Goal: Task Accomplishment & Management: Use online tool/utility

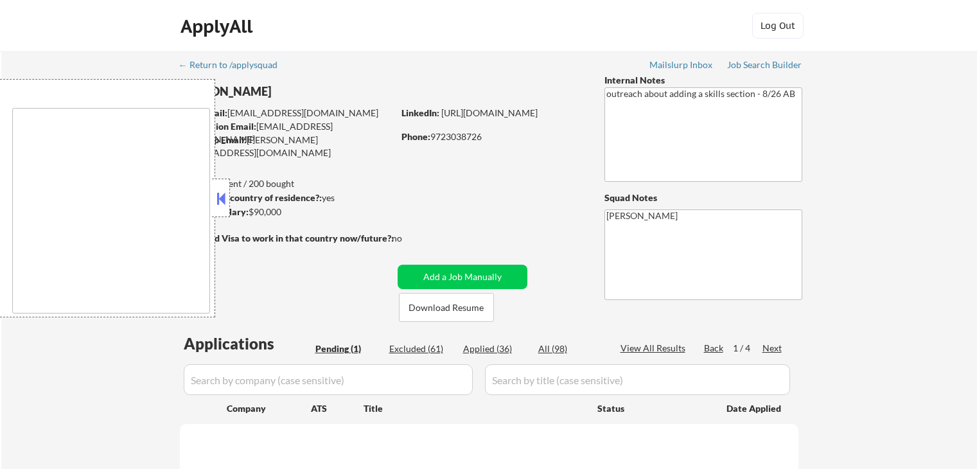
select select ""pending""
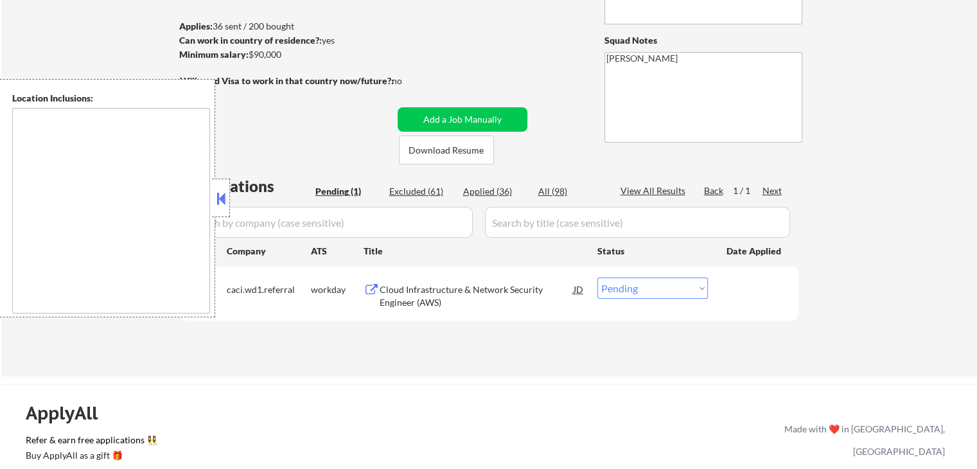
scroll to position [193, 0]
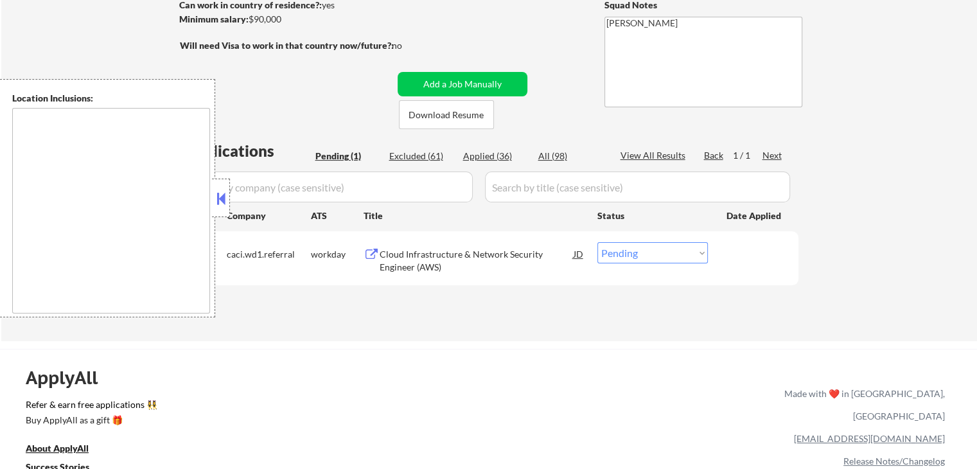
click at [225, 201] on button at bounding box center [221, 198] width 14 height 19
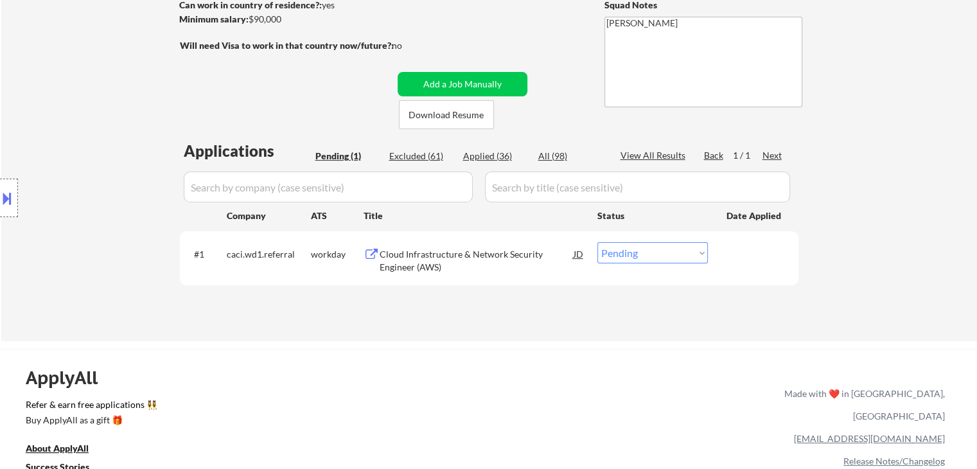
click at [411, 257] on div "Cloud Infrastructure & Network Security Engineer (AWS)" at bounding box center [476, 260] width 194 height 25
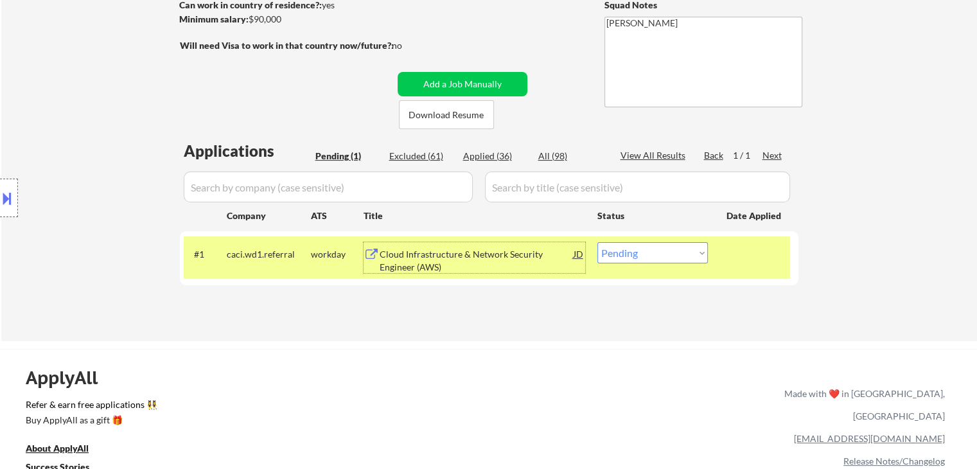
click at [431, 263] on div "Cloud Infrastructure & Network Security Engineer (AWS)" at bounding box center [476, 260] width 194 height 25
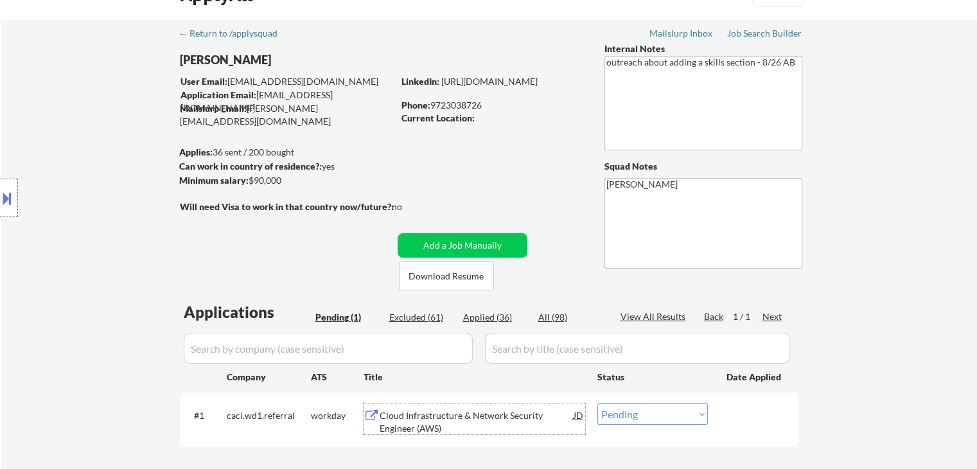
scroll to position [0, 0]
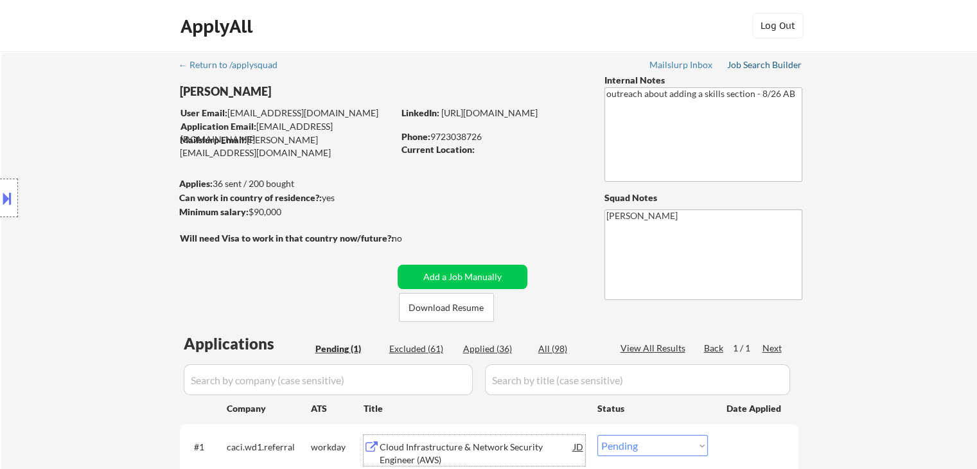
click at [758, 68] on div "Job Search Builder" at bounding box center [764, 64] width 75 height 9
click at [136, 207] on div "Location Inclusions:" at bounding box center [115, 198] width 230 height 238
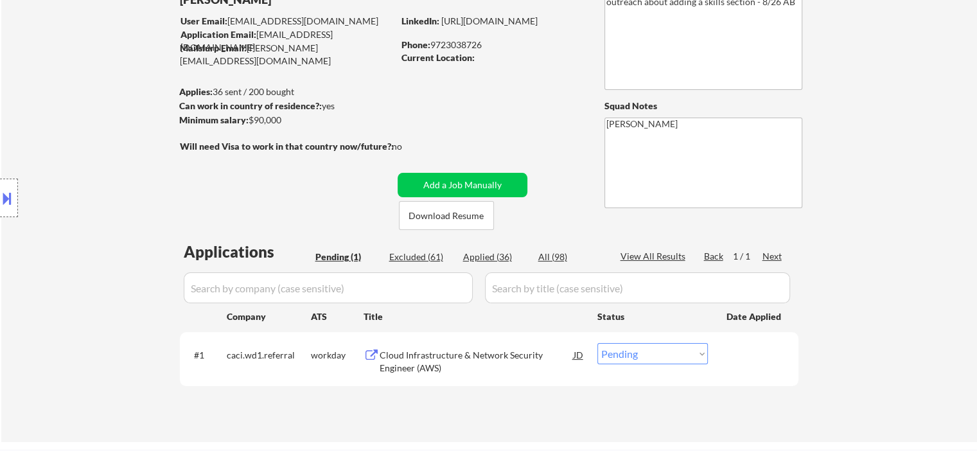
scroll to position [128, 0]
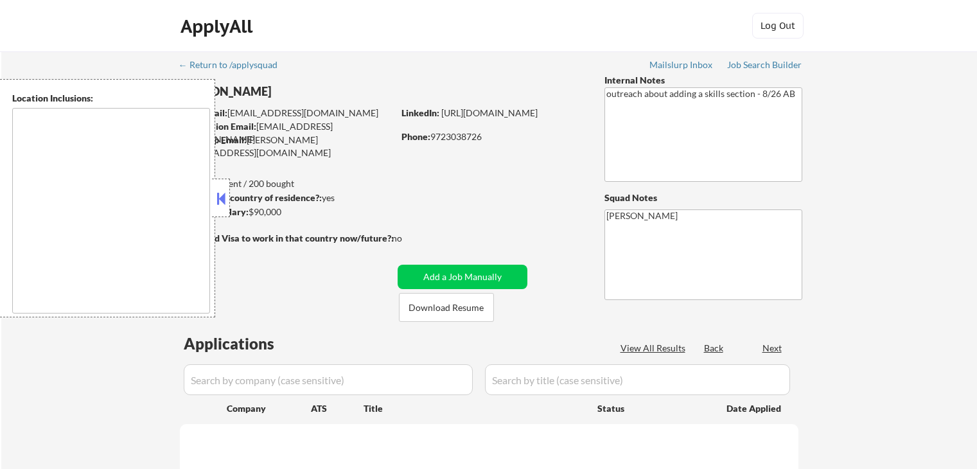
scroll to position [128, 0]
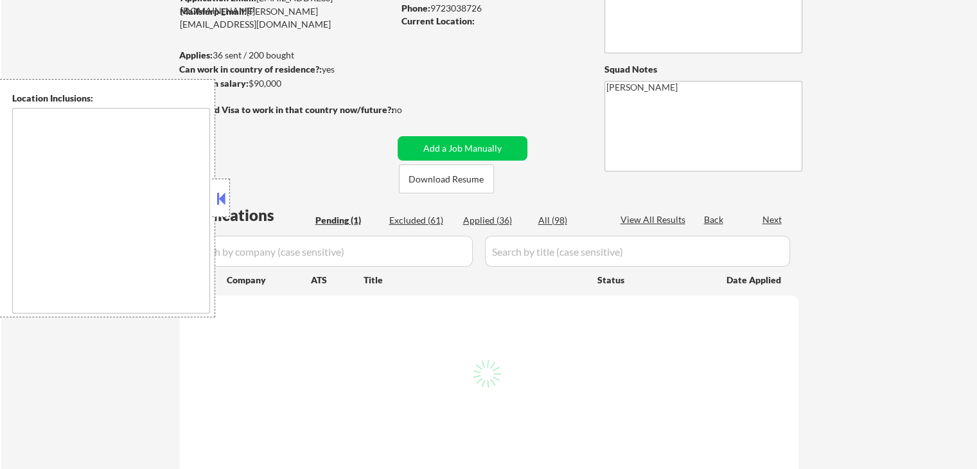
drag, startPoint x: 222, startPoint y: 201, endPoint x: 236, endPoint y: 209, distance: 15.5
click at [222, 202] on button at bounding box center [221, 198] width 14 height 19
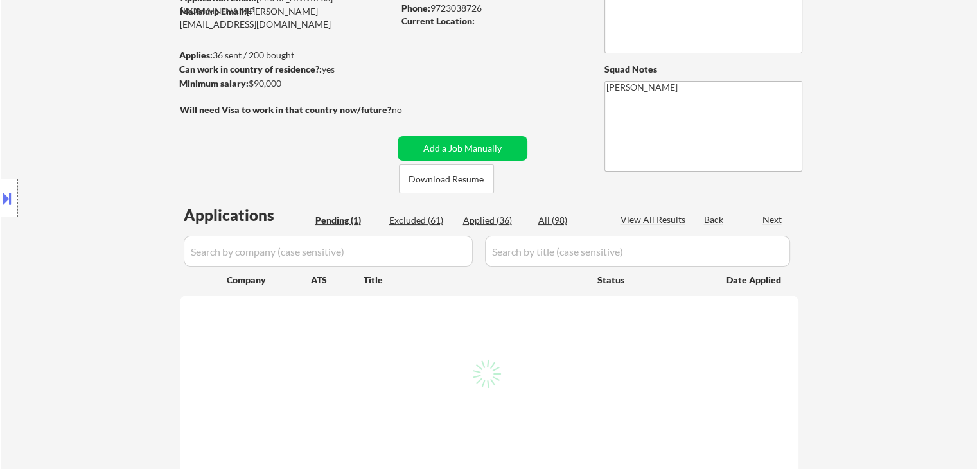
select select ""pending""
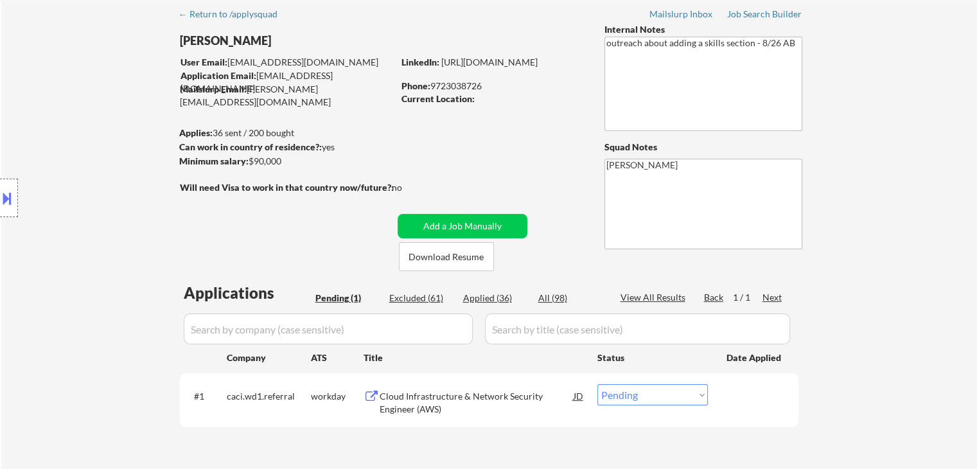
scroll to position [0, 0]
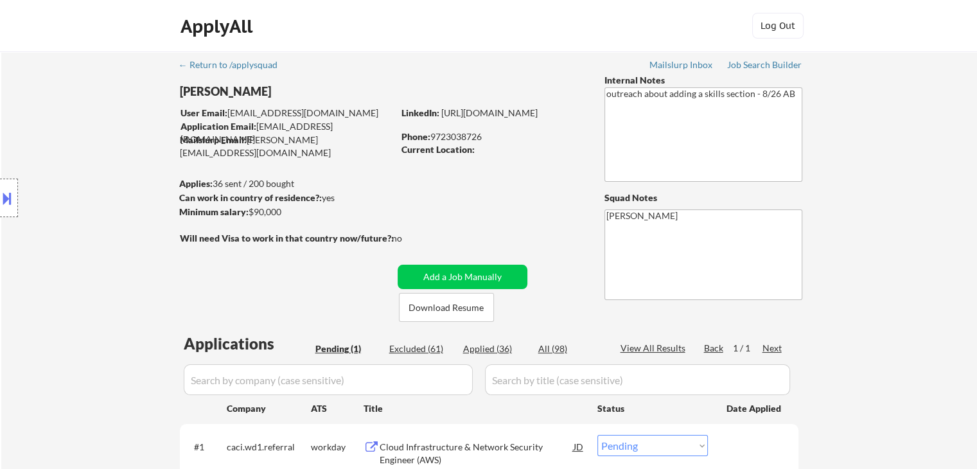
click at [939, 98] on div "← Return to /applysquad Mailslurp Inbox Job Search Builder [PERSON_NAME] User E…" at bounding box center [488, 292] width 975 height 482
